Goal: Information Seeking & Learning: Learn about a topic

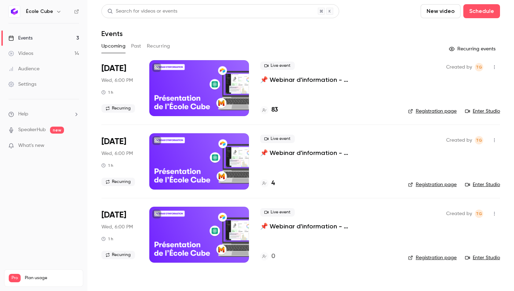
click at [36, 54] on link "Videos 14" at bounding box center [43, 53] width 87 height 15
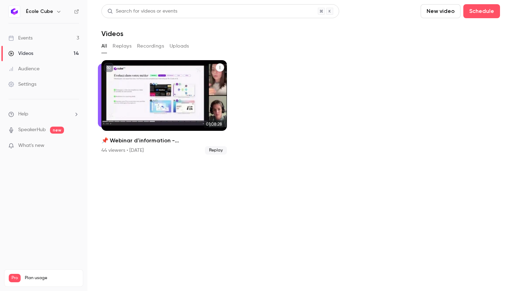
click at [130, 89] on div "📌 Webinar d'information - École Cube" at bounding box center [163, 95] width 125 height 71
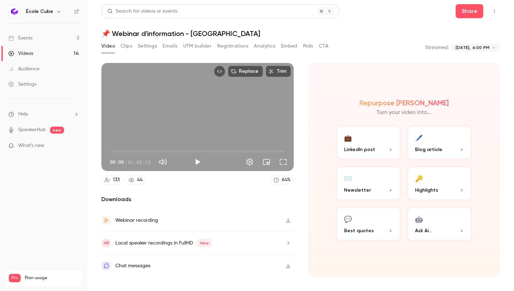
click at [266, 47] on button "Analytics" at bounding box center [265, 46] width 22 height 11
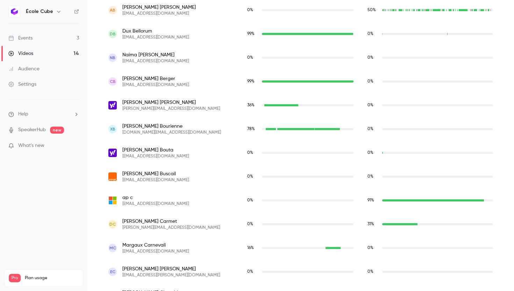
scroll to position [554, 0]
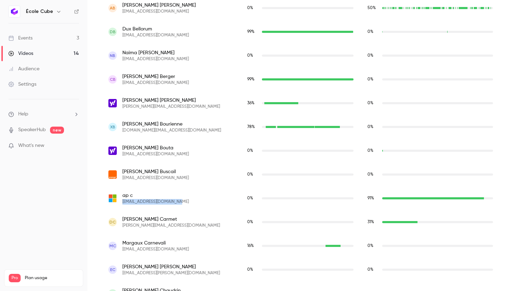
drag, startPoint x: 174, startPoint y: 202, endPoint x: 121, endPoint y: 201, distance: 53.1
click at [121, 201] on div "ap c [EMAIL_ADDRESS][DOMAIN_NAME]" at bounding box center [170, 198] width 125 height 13
copy span "[EMAIL_ADDRESS][DOMAIN_NAME]"
drag, startPoint x: 161, startPoint y: 219, endPoint x: 123, endPoint y: 219, distance: 38.1
click at [123, 219] on span "[PERSON_NAME] Carmet" at bounding box center [170, 219] width 97 height 7
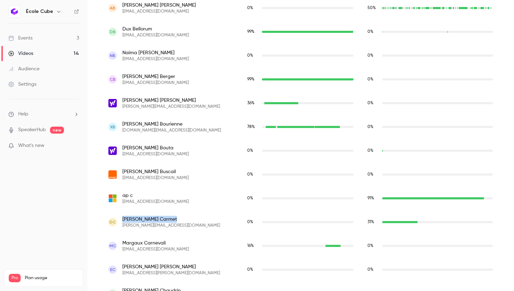
copy span "[PERSON_NAME] Carmet"
